Goal: Task Accomplishment & Management: Complete application form

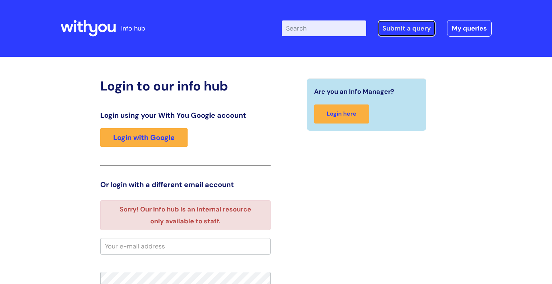
click at [410, 27] on link "Submit a query" at bounding box center [407, 28] width 58 height 17
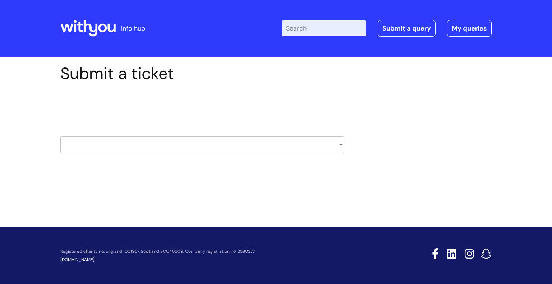
click at [149, 143] on select "HR / People IT and Support Clinical Drug Alerts Finance Accounts Data Support T…" at bounding box center [202, 145] width 284 height 17
select select "hr_/_people"
click at [60, 137] on select "HR / People IT and Support Clinical Drug Alerts Finance Accounts Data Support T…" at bounding box center [202, 145] width 284 height 17
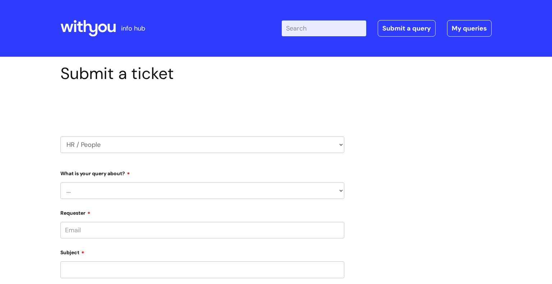
click at [84, 191] on select "... Absence Query Holiday Query Employee change request General HR Query iTrent…" at bounding box center [202, 191] width 284 height 17
select select "Holiday Query"
click at [60, 183] on select "... Absence Query Holiday Query Employee change request General HR Query iTrent…" at bounding box center [202, 191] width 284 height 17
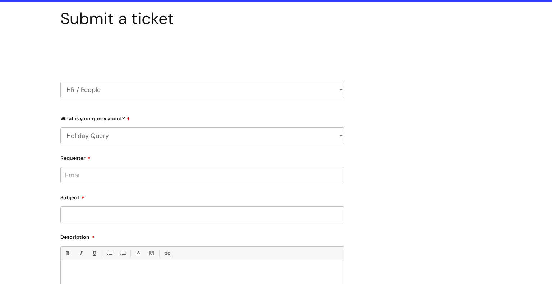
scroll to position [55, 0]
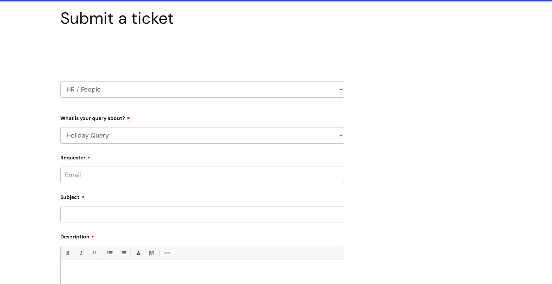
click at [103, 178] on input "Requester" at bounding box center [202, 175] width 284 height 17
type input "[PERSON_NAME][EMAIL_ADDRESS][PERSON_NAME][DOMAIN_NAME]"
click at [97, 214] on input "Subject" at bounding box center [202, 214] width 284 height 17
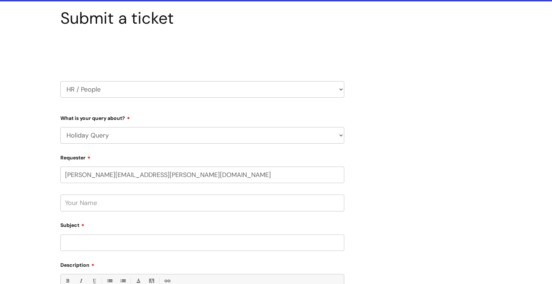
click at [101, 206] on input "text" at bounding box center [202, 203] width 284 height 17
type input "Deb Coen"
click at [197, 178] on input "Deborah.coen@wearewithyou.org.uk" at bounding box center [202, 175] width 284 height 17
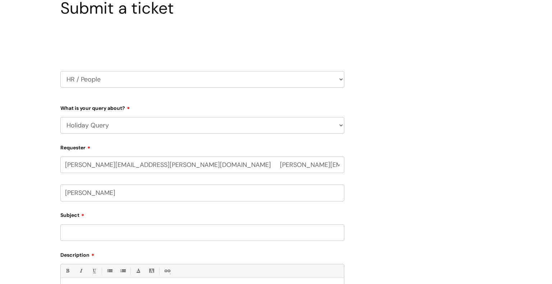
scroll to position [66, 0]
click at [93, 235] on form "Type Of Request ... Accounts (Finance) Alerts! (For clinical team) Data Protect…" at bounding box center [202, 244] width 284 height 287
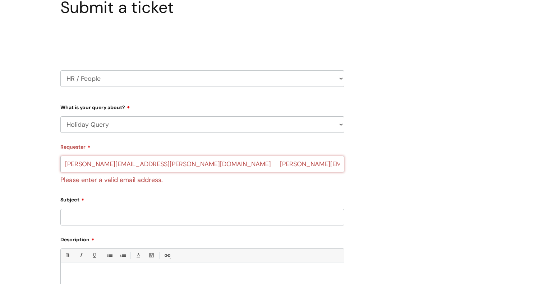
click at [297, 168] on input "Deborah.coen@wearewithyou.org.uk Karl.Fishwick@wearewithyou.org.uk" at bounding box center [202, 164] width 284 height 17
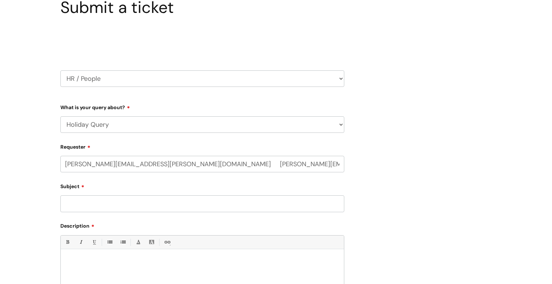
click at [197, 204] on div "Subject" at bounding box center [202, 196] width 284 height 32
drag, startPoint x: 182, startPoint y: 164, endPoint x: 290, endPoint y: 159, distance: 108.0
click at [290, 159] on input "Deborah.coen@wearewithyou.org.uk Karl.Fishwick@wearewithyou.org.uk" at bounding box center [202, 164] width 284 height 17
type input "Deborah.coen@wearewithyou.org.uk"
click at [143, 207] on input "Subject" at bounding box center [202, 204] width 284 height 17
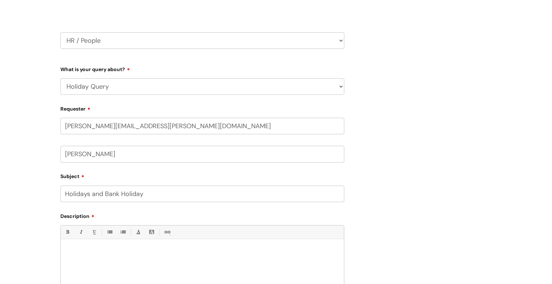
scroll to position [121, 0]
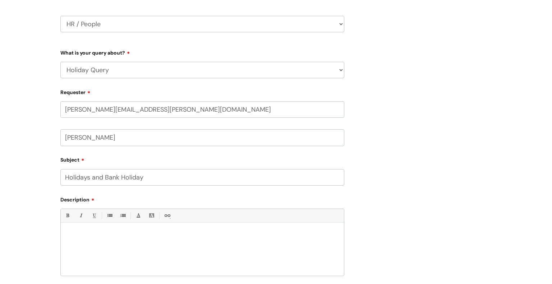
type input "Holidays and Bank Holiday"
click at [65, 234] on div at bounding box center [202, 252] width 283 height 50
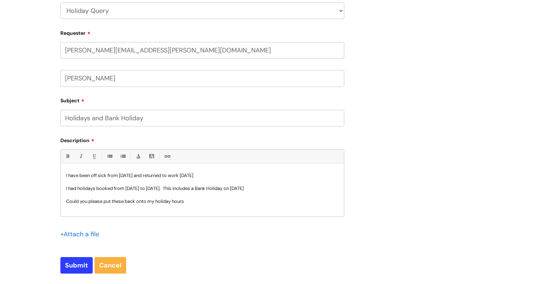
scroll to position [184, 0]
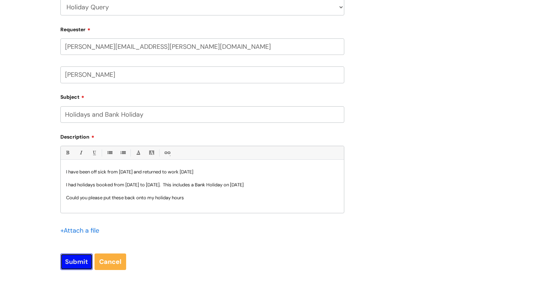
drag, startPoint x: 74, startPoint y: 262, endPoint x: 78, endPoint y: 260, distance: 4.7
click at [78, 261] on input "Submit" at bounding box center [76, 262] width 32 height 17
type input "Please Wait..."
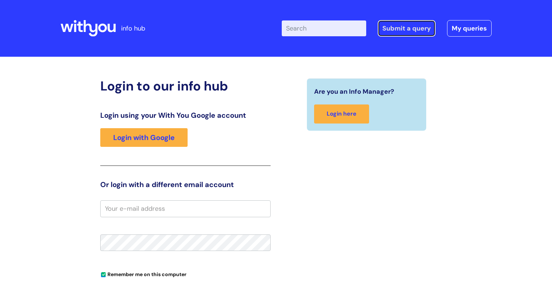
click at [407, 29] on link "Submit a query" at bounding box center [407, 28] width 58 height 17
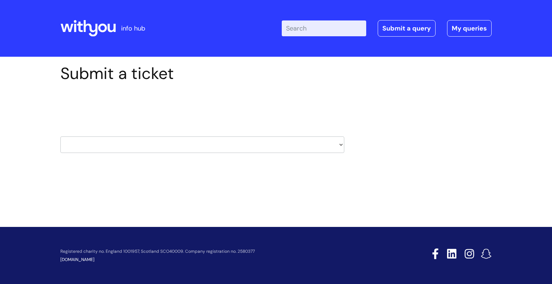
click at [143, 147] on select "HR / People IT and Support Clinical Drug Alerts Finance Accounts Data Support T…" at bounding box center [202, 145] width 284 height 17
select select "it_and_support"
click at [60, 137] on select "HR / People IT and Support Clinical Drug Alerts Finance Accounts Data Support T…" at bounding box center [202, 145] width 284 height 17
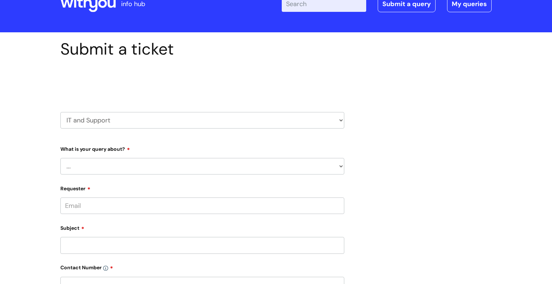
scroll to position [26, 0]
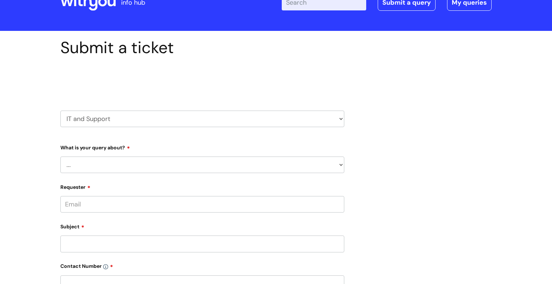
click at [123, 166] on select "... Mobile Phone Reset & MFA Accounts, Starters and Leavers IT Hardware issue I…" at bounding box center [202, 165] width 284 height 17
click at [342, 165] on select "... Mobile Phone Reset & MFA Accounts, Starters and Leavers IT Hardware issue I…" at bounding box center [202, 165] width 284 height 17
select select "Printing & Scanning"
click at [60, 157] on select "... Mobile Phone Reset & MFA Accounts, Starters and Leavers IT Hardware issue I…" at bounding box center [202, 165] width 284 height 17
click at [141, 199] on select "... I need help finding or adding a printer I need help to scan a document I ne…" at bounding box center [205, 202] width 278 height 17
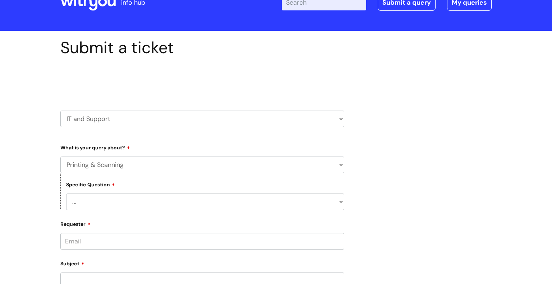
select select "I need help with a printer in a WithYou office"
click at [66, 194] on select "... I need help finding or adding a printer I need help to scan a document I ne…" at bounding box center [205, 202] width 278 height 17
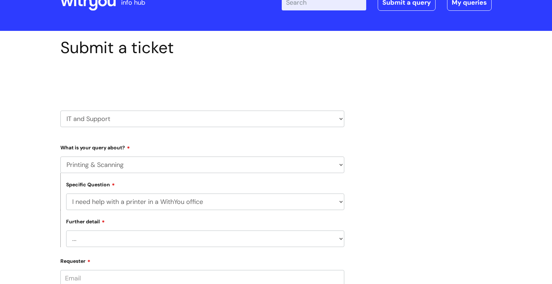
click at [110, 237] on select "... I need help with a printer that is not working" at bounding box center [205, 239] width 278 height 17
select select "I need help with a printer that is not working"
click at [66, 231] on select "... I need help with a printer that is not working" at bounding box center [205, 239] width 278 height 17
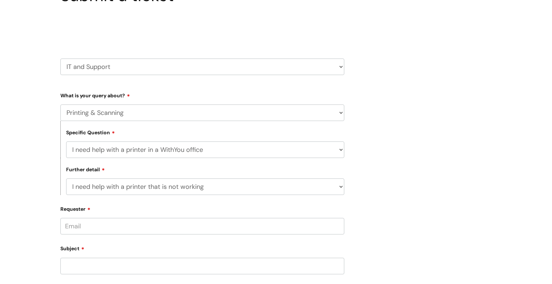
scroll to position [111, 0]
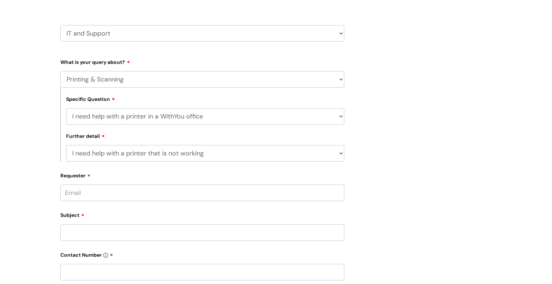
click at [110, 193] on input "Requester" at bounding box center [202, 193] width 284 height 17
type input "[PERSON_NAME][EMAIL_ADDRESS][PERSON_NAME][DOMAIN_NAME]"
click at [101, 234] on input "Subject" at bounding box center [202, 233] width 284 height 17
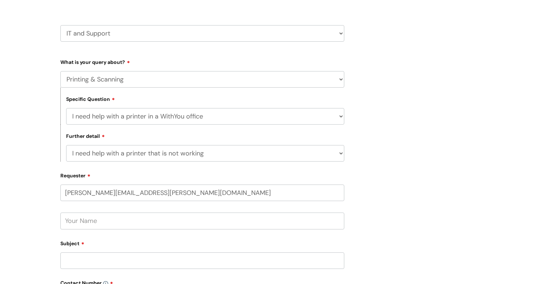
click at [108, 224] on input "text" at bounding box center [202, 221] width 284 height 17
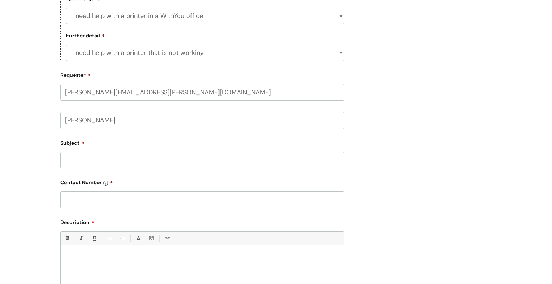
scroll to position [213, 0]
type input "[PERSON_NAME]"
click at [95, 160] on input "Subject" at bounding box center [202, 159] width 284 height 17
type input "Unable to print"
click at [91, 194] on input "text" at bounding box center [202, 199] width 284 height 17
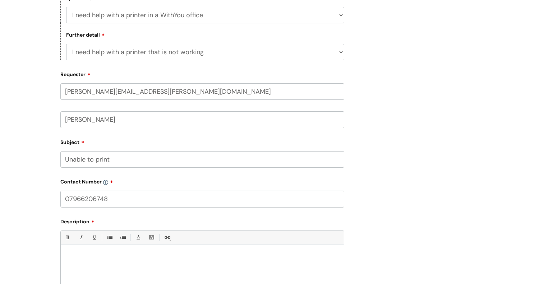
type input "07966206748"
click at [110, 260] on p at bounding box center [202, 257] width 273 height 6
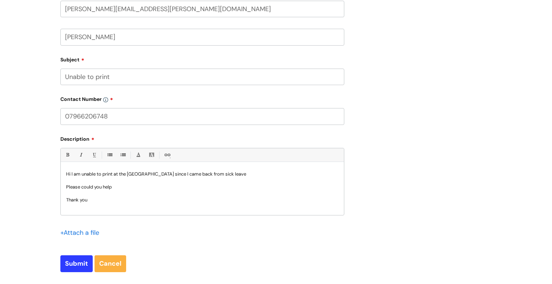
scroll to position [337, 0]
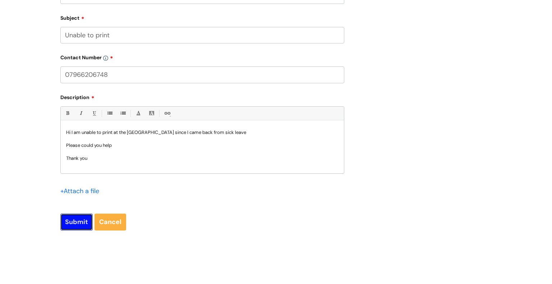
click at [78, 223] on input "Submit" at bounding box center [76, 222] width 32 height 17
type input "Please Wait..."
